Goal: Information Seeking & Learning: Find contact information

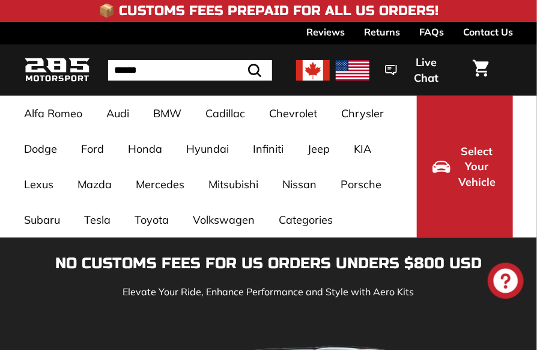
click at [195, 58] on div ". . . Site navigation . . . Site navigation 285 Motorsport Search Close .cls-1{…" at bounding box center [268, 69] width 489 height 45
click at [506, 32] on link "Contact Us" at bounding box center [489, 32] width 50 height 20
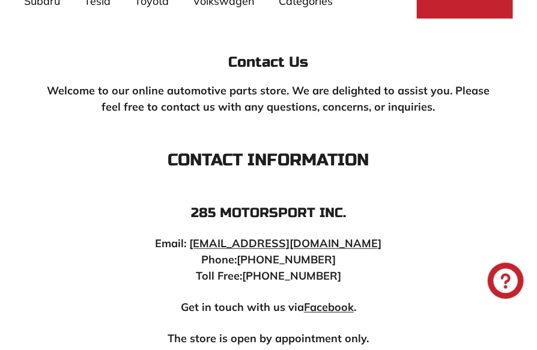
scroll to position [240, 0]
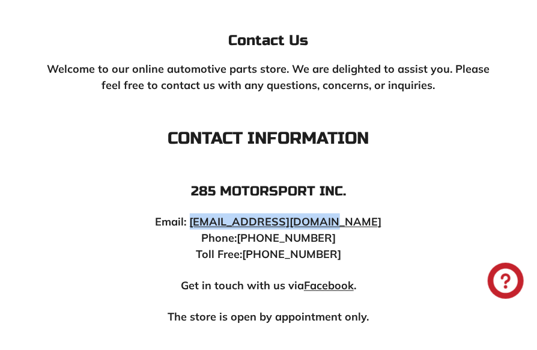
copy link "[EMAIL_ADDRESS][DOMAIN_NAME]"
drag, startPoint x: 296, startPoint y: 229, endPoint x: 220, endPoint y: 221, distance: 76.2
click at [220, 221] on p "Email: [EMAIL_ADDRESS][DOMAIN_NAME] Phone: [PHONE_NUMBER] Toll Free: [PHONE_NUM…" at bounding box center [268, 237] width 445 height 49
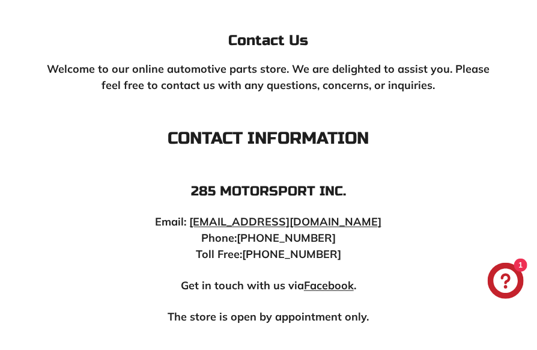
drag, startPoint x: 54, startPoint y: 147, endPoint x: 69, endPoint y: 146, distance: 15.1
click at [54, 147] on h3 "Contact Information" at bounding box center [268, 138] width 445 height 19
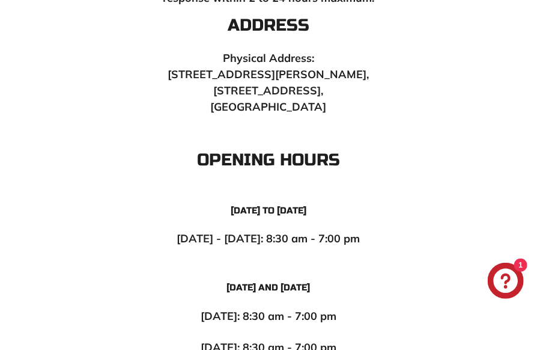
scroll to position [361, 0]
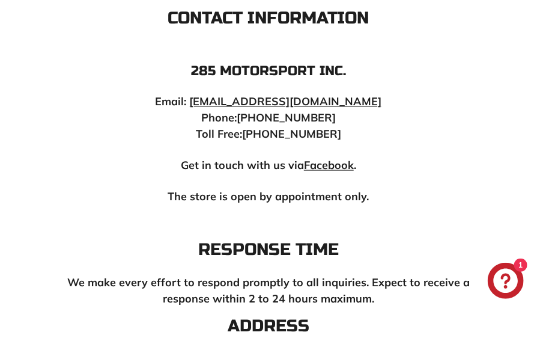
click at [325, 164] on strong "Facebook" at bounding box center [329, 165] width 50 height 14
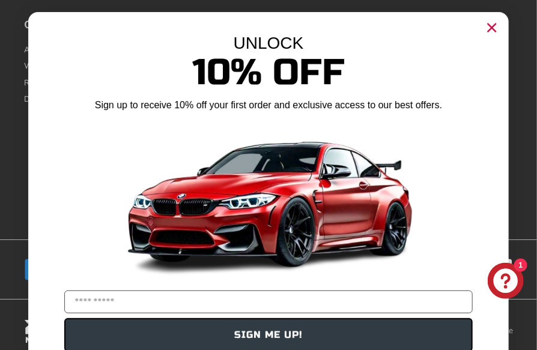
scroll to position [2337, 0]
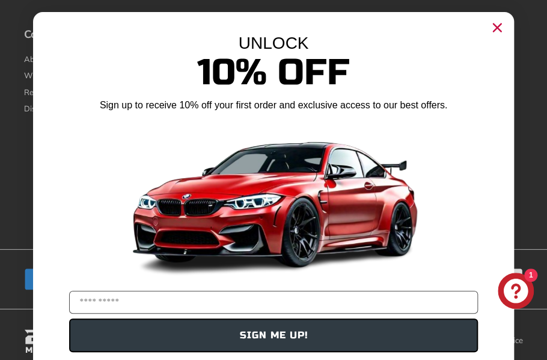
click at [489, 27] on circle "Close dialog" at bounding box center [497, 28] width 18 height 18
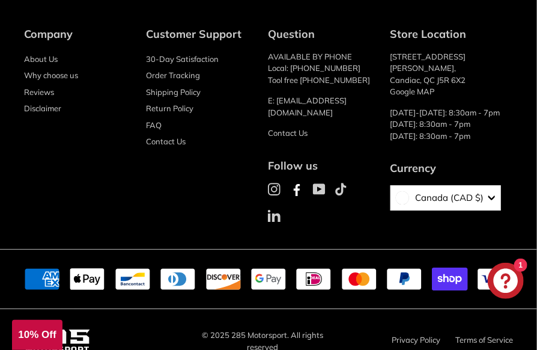
click at [301, 183] on icon at bounding box center [297, 190] width 14 height 14
